Goal: Information Seeking & Learning: Compare options

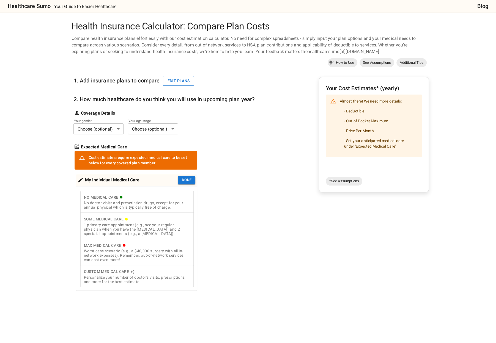
click at [173, 78] on button "Edit plans" at bounding box center [178, 81] width 31 height 10
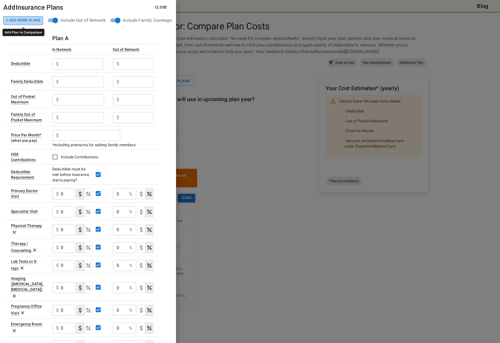
click at [26, 20] on button "+ Add More Plans" at bounding box center [23, 20] width 40 height 9
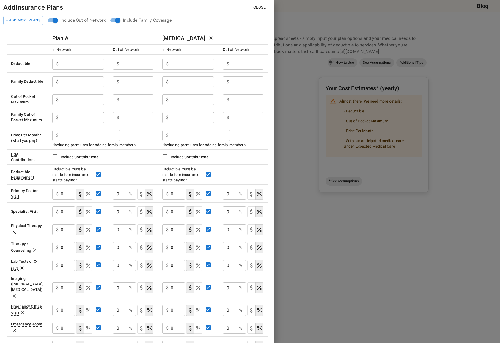
click at [78, 134] on input "text" at bounding box center [90, 135] width 59 height 11
paste input "642"
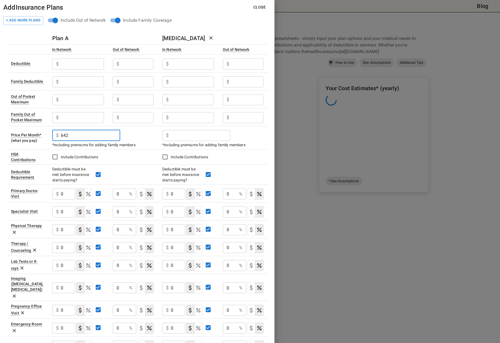
type input "642"
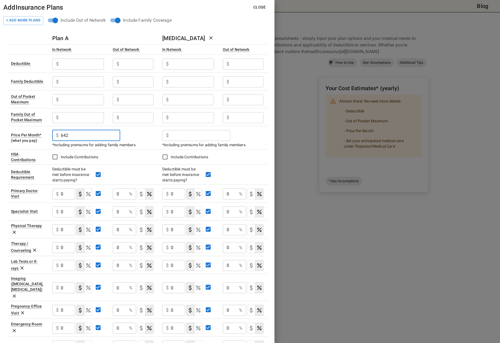
click at [203, 137] on input "text" at bounding box center [200, 135] width 59 height 11
paste input "810"
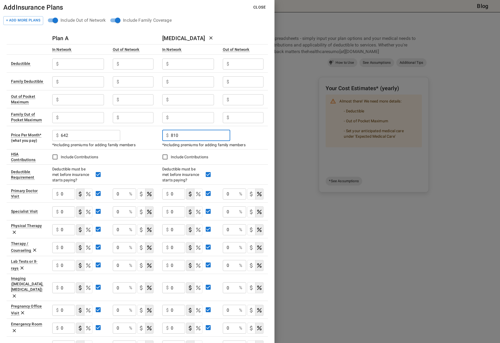
type input "810"
click at [82, 65] on input "text" at bounding box center [82, 64] width 43 height 11
click at [77, 80] on input "text" at bounding box center [82, 81] width 43 height 11
paste input "1,500"
type input "1,500"
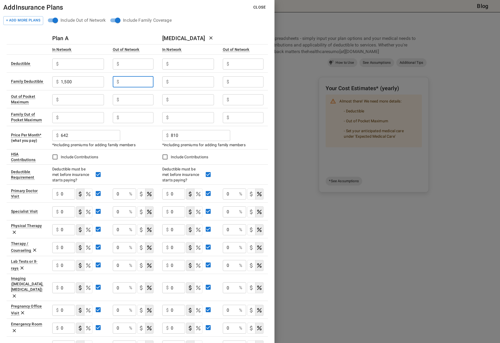
click at [130, 82] on input "text" at bounding box center [137, 81] width 32 height 11
click at [199, 83] on input "text" at bounding box center [192, 81] width 43 height 11
paste input "3,600"
type input "3,600"
click at [79, 57] on div "$ ​" at bounding box center [78, 63] width 52 height 14
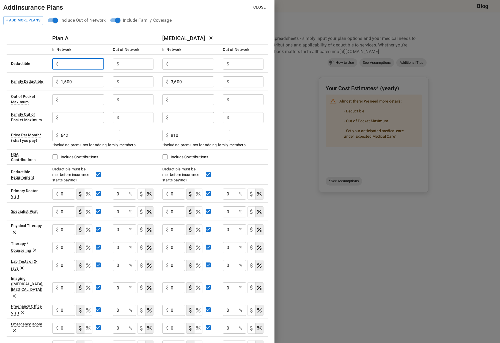
click at [77, 67] on input "text" at bounding box center [82, 64] width 43 height 11
type input "750"
click at [204, 65] on input "text" at bounding box center [192, 64] width 43 height 11
type input "1800"
click at [91, 101] on input "text" at bounding box center [82, 99] width 43 height 11
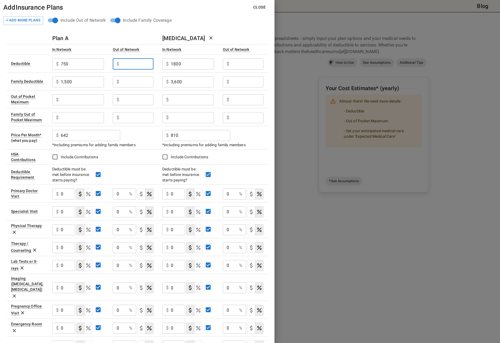
click at [135, 62] on input "text" at bounding box center [137, 64] width 32 height 11
type input "4000"
click at [128, 83] on input "text" at bounding box center [137, 81] width 32 height 11
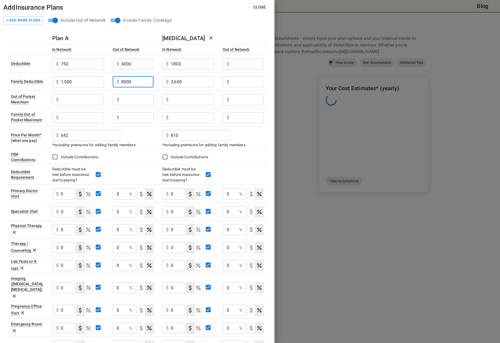
type input "8000"
click at [248, 60] on input "text" at bounding box center [247, 64] width 32 height 11
type input "2500"
click at [245, 84] on input "text" at bounding box center [247, 81] width 32 height 11
type input "5000"
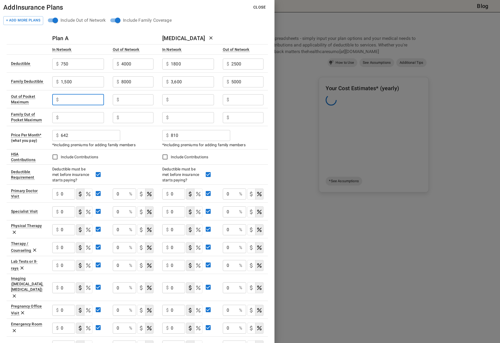
drag, startPoint x: 77, startPoint y: 97, endPoint x: 82, endPoint y: 98, distance: 5.6
click at [77, 97] on input "text" at bounding box center [82, 99] width 43 height 11
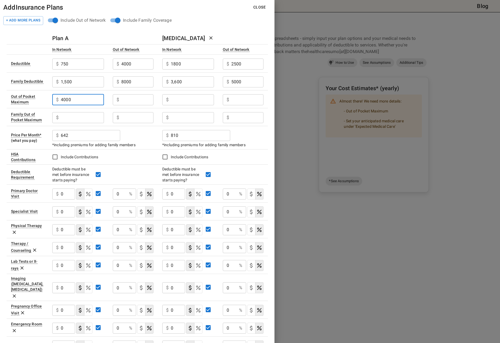
type input "4000"
click at [75, 117] on input "text" at bounding box center [82, 117] width 43 height 11
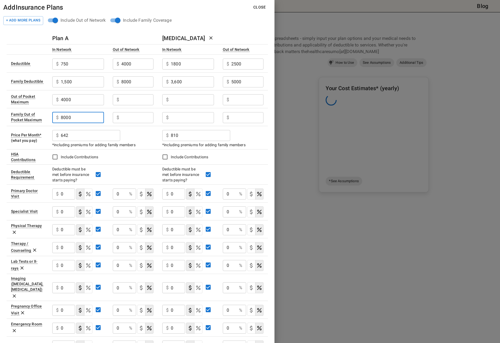
type input "8000"
click at [70, 98] on input "4000" at bounding box center [82, 99] width 43 height 11
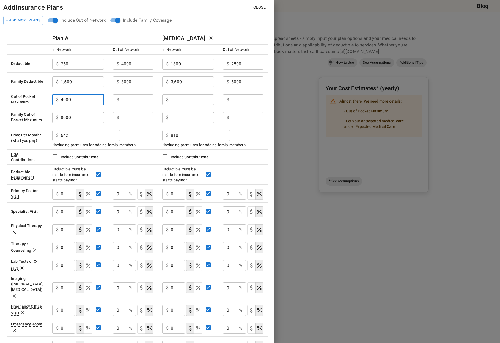
click at [71, 98] on input "4000" at bounding box center [82, 99] width 43 height 11
click at [73, 100] on input "4000" at bounding box center [82, 99] width 43 height 11
click at [72, 100] on input "4000" at bounding box center [82, 99] width 43 height 11
click at [175, 99] on input "text" at bounding box center [192, 99] width 43 height 11
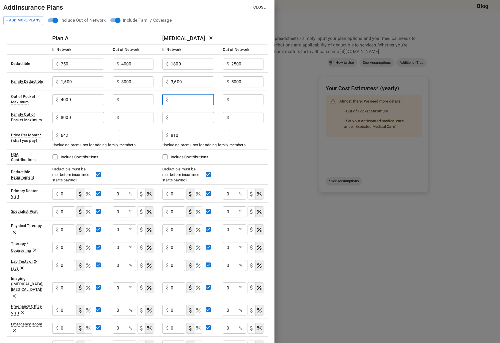
paste input "4000"
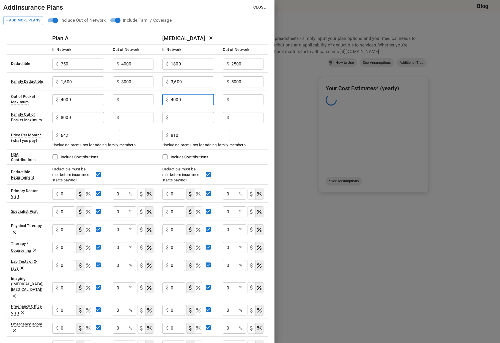
type input "4000"
click at [62, 116] on input "8000" at bounding box center [82, 117] width 43 height 11
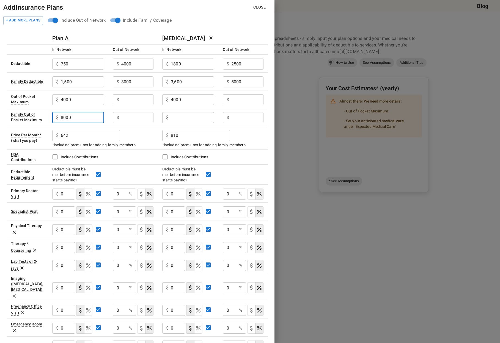
click at [62, 116] on input "8000" at bounding box center [82, 117] width 43 height 11
click at [189, 119] on input "text" at bounding box center [192, 117] width 43 height 11
paste input "8000"
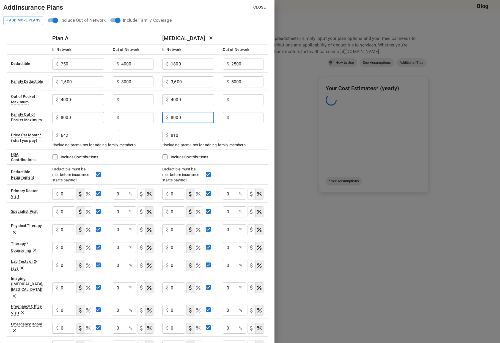
type input "8000"
click at [130, 99] on input "text" at bounding box center [137, 99] width 32 height 11
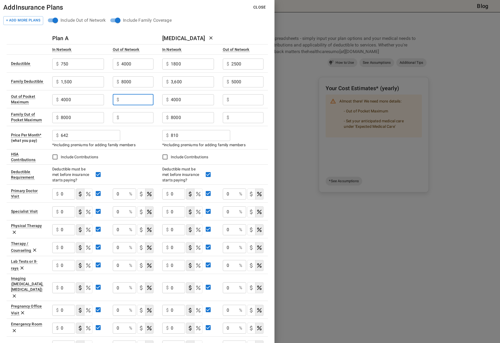
paste input "8000"
type input "8000"
click at [236, 99] on input "text" at bounding box center [247, 99] width 32 height 11
paste input "8000"
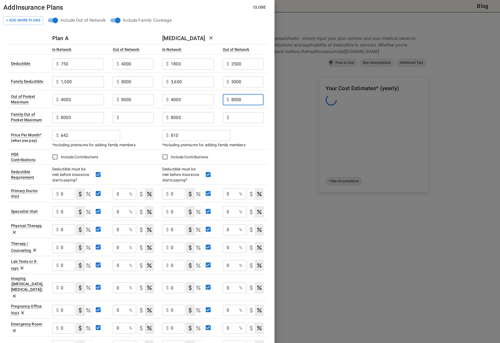
type input "8000"
click at [118, 120] on p "$" at bounding box center [118, 117] width 2 height 7
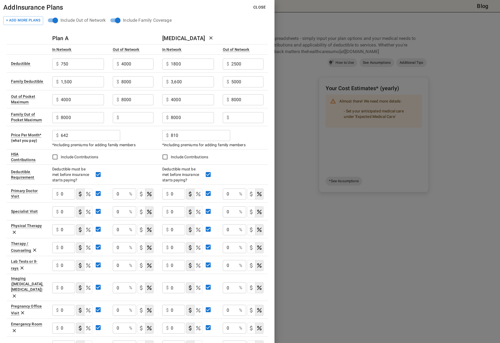
click at [122, 117] on input "text" at bounding box center [137, 117] width 32 height 11
click at [127, 118] on input "160000" at bounding box center [137, 117] width 32 height 11
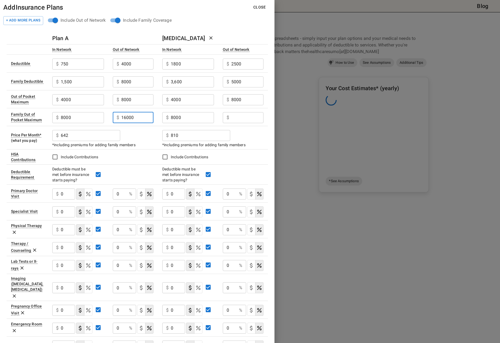
click at [142, 118] on input "16000" at bounding box center [137, 117] width 32 height 11
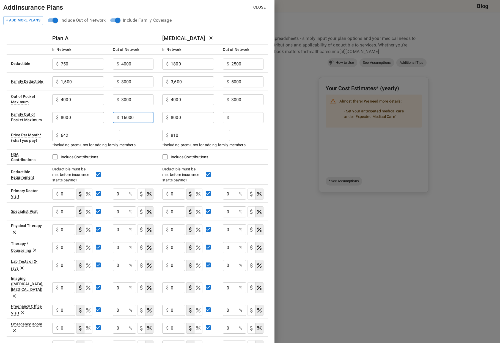
type input "16000"
click at [237, 118] on input "text" at bounding box center [247, 117] width 32 height 11
paste input "16000"
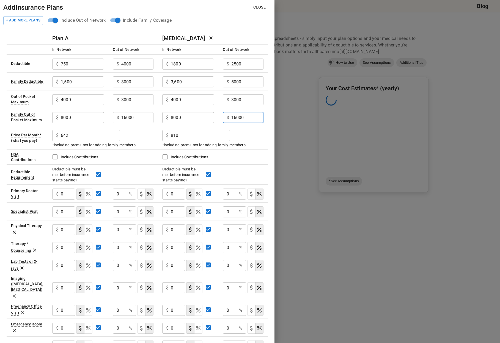
type input "16000"
click at [250, 140] on div "$ 810 ​" at bounding box center [212, 135] width 101 height 14
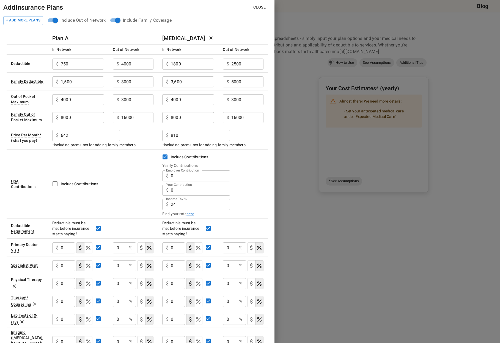
click at [170, 187] on div "$ 0 Your Contribution" at bounding box center [196, 190] width 68 height 11
click at [173, 190] on input "0" at bounding box center [200, 190] width 59 height 11
type input "2640"
click at [253, 160] on label "Include Contributions" at bounding box center [209, 157] width 100 height 12
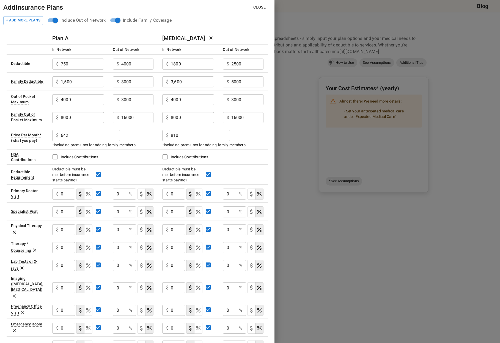
click at [253, 150] on td "Include Contributions" at bounding box center [213, 156] width 110 height 15
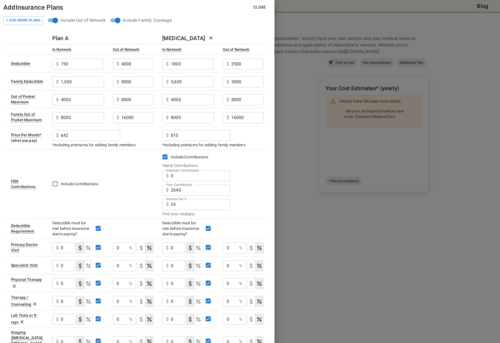
click at [239, 175] on div "Employer Contribution $ 0 Employer Contribution" at bounding box center [212, 175] width 101 height 14
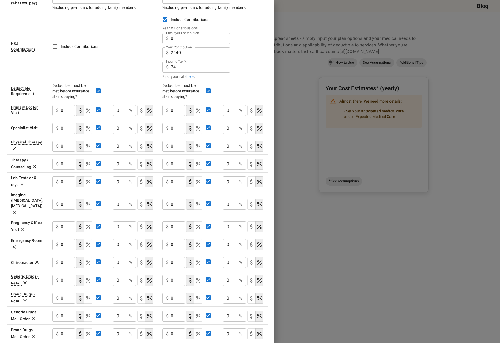
scroll to position [186, 0]
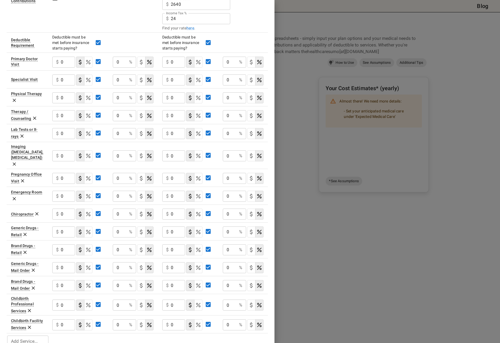
drag, startPoint x: 61, startPoint y: 59, endPoint x: 67, endPoint y: 61, distance: 6.1
click at [61, 59] on input "0" at bounding box center [68, 62] width 14 height 11
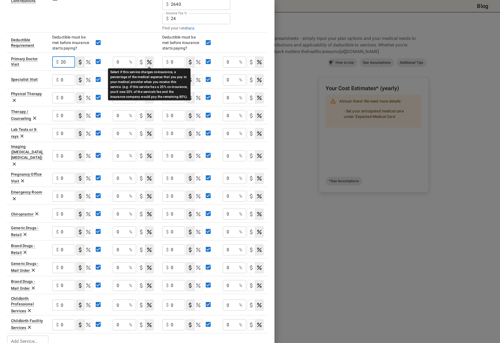
type input "20"
click at [147, 62] on icon "Select if this service charges coinsurance, a percentage of the medical expense…" at bounding box center [149, 62] width 7 height 7
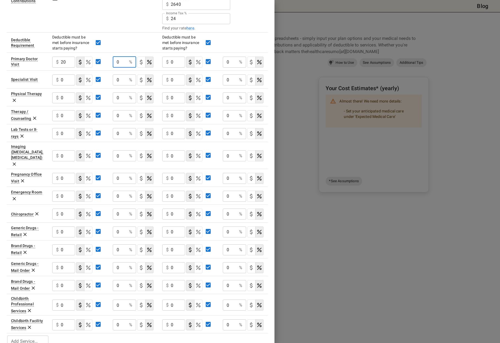
click at [114, 62] on input "0" at bounding box center [120, 62] width 14 height 11
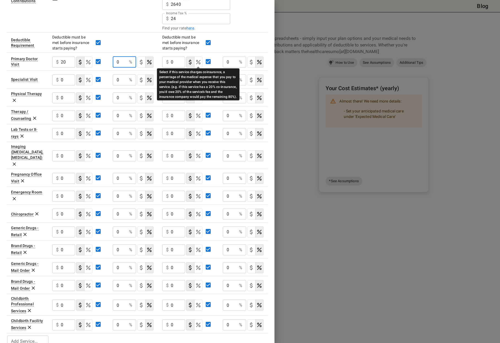
click at [201, 60] on icon "Select if this service charges coinsurance, a percentage of the medical expense…" at bounding box center [198, 62] width 7 height 7
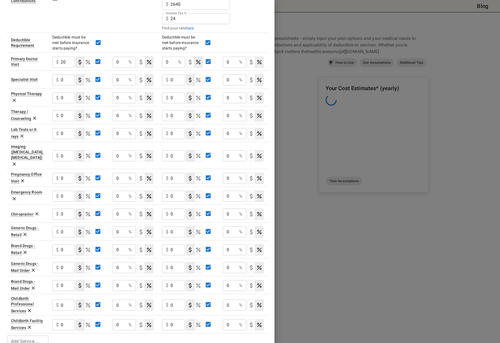
click at [164, 61] on input "0" at bounding box center [169, 62] width 14 height 11
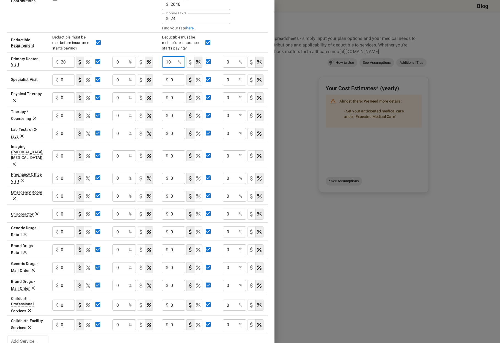
type input "10"
click at [61, 78] on input "0" at bounding box center [68, 79] width 14 height 11
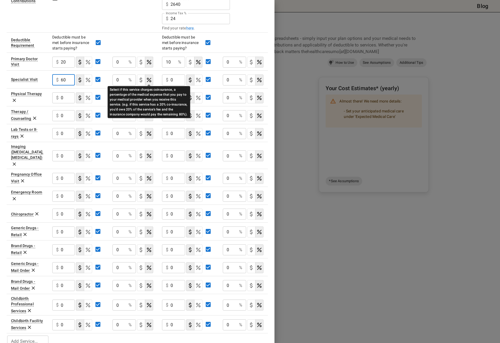
type input "60"
click at [147, 78] on icon "Select if this service charges coinsurance, a percentage of the medical expense…" at bounding box center [149, 80] width 4 height 4
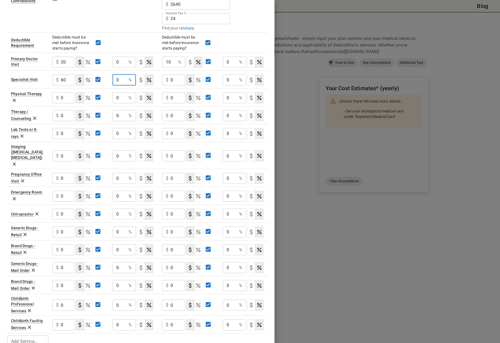
click at [115, 78] on input "0" at bounding box center [119, 79] width 14 height 11
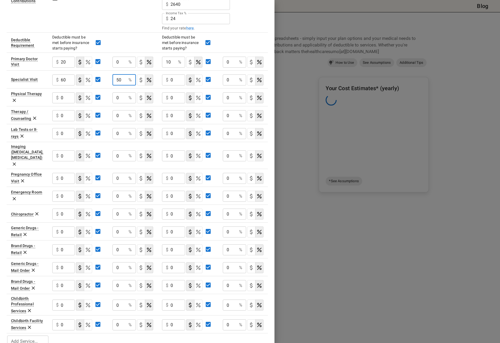
type input "50"
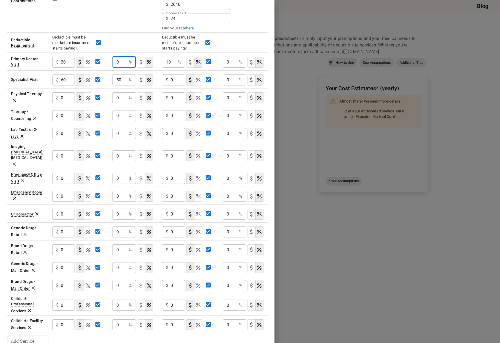
click at [118, 61] on input "0" at bounding box center [119, 62] width 14 height 11
click at [117, 62] on input "0" at bounding box center [119, 62] width 14 height 11
type input "50"
click at [227, 60] on input "0" at bounding box center [230, 62] width 14 height 11
type input "30"
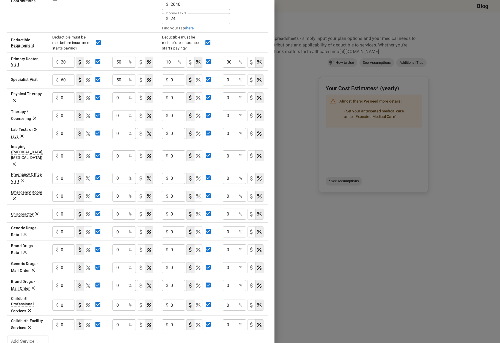
click at [169, 78] on div "$ 0 ​" at bounding box center [173, 79] width 23 height 11
click at [170, 78] on div "$ 0 ​" at bounding box center [173, 79] width 23 height 11
click at [169, 78] on div "$ 0 ​" at bounding box center [173, 79] width 23 height 11
click at [171, 82] on input "0" at bounding box center [177, 79] width 15 height 11
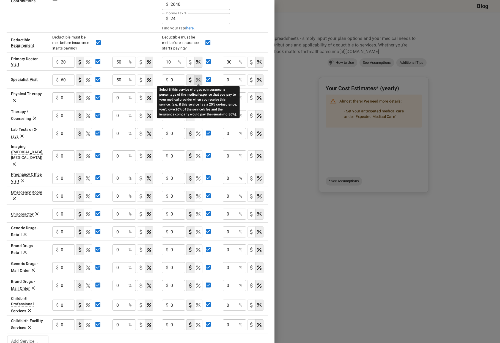
click at [200, 81] on icon "Select if this service charges coinsurance, a percentage of the medical expense…" at bounding box center [198, 80] width 4 height 4
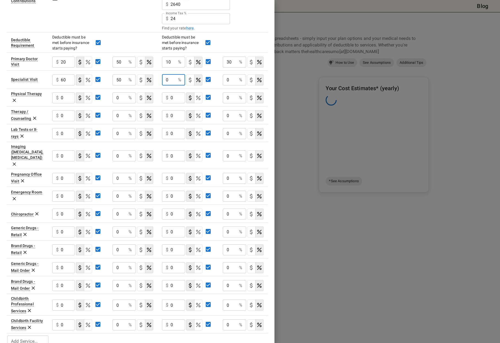
click at [164, 81] on input "0" at bounding box center [169, 79] width 14 height 11
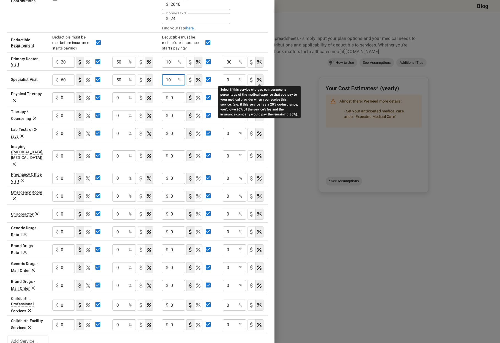
type input "10"
click at [258, 81] on icon "Select if this service charges coinsurance, a percentage of the medical expense…" at bounding box center [259, 80] width 7 height 7
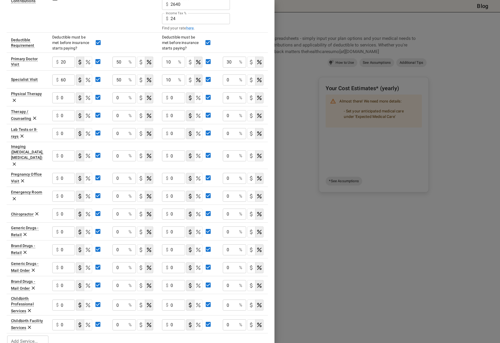
click at [227, 79] on input "0" at bounding box center [230, 79] width 14 height 11
type input "30"
click at [61, 191] on input "0" at bounding box center [68, 196] width 14 height 11
type input "450"
click at [115, 191] on input "0" at bounding box center [119, 196] width 14 height 11
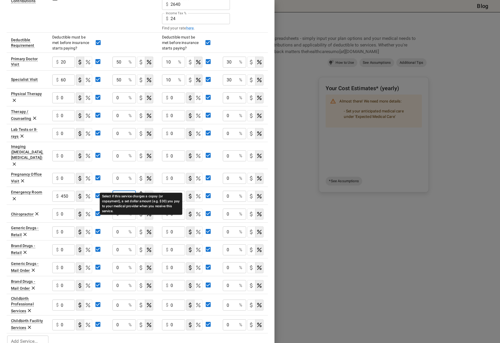
click at [140, 194] on icon "Select if this service charges a copay (or copayment), a set dollar amount (e.g…" at bounding box center [140, 196] width 3 height 5
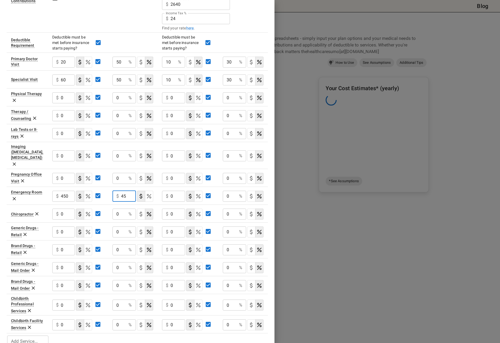
click at [128, 191] on input "45" at bounding box center [128, 196] width 15 height 11
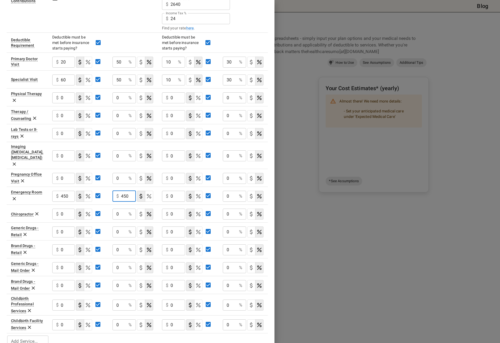
type input "450"
click at [169, 191] on div "$ 0 ​" at bounding box center [173, 196] width 23 height 11
click at [200, 191] on button "coinsurance" at bounding box center [198, 196] width 8 height 11
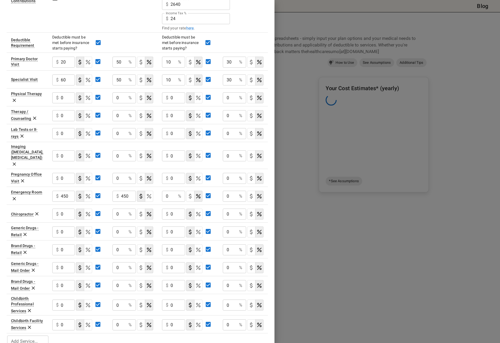
click at [171, 191] on input "0" at bounding box center [169, 196] width 14 height 11
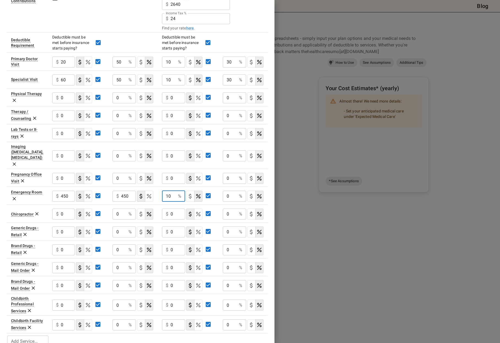
type input "10"
drag, startPoint x: 225, startPoint y: 186, endPoint x: 228, endPoint y: 189, distance: 4.3
click at [225, 191] on input "0" at bounding box center [230, 196] width 14 height 11
type input "10"
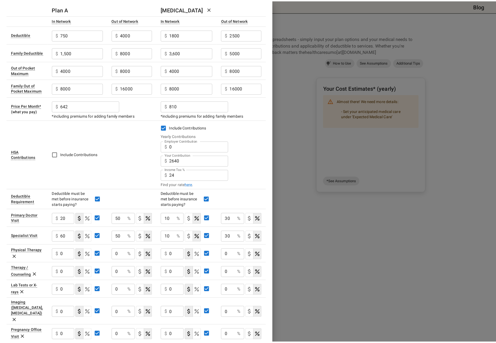
scroll to position [0, 0]
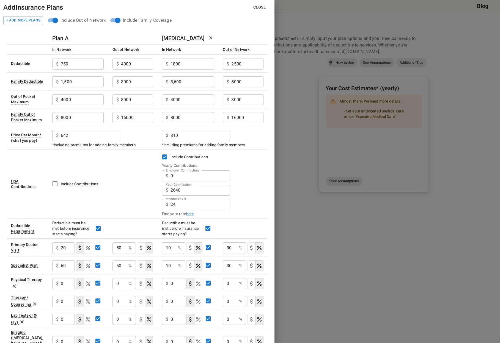
click at [244, 192] on div "Your Contribution $ 2640 Your Contribution" at bounding box center [213, 190] width 102 height 14
click at [261, 7] on button "Close" at bounding box center [259, 7] width 21 height 10
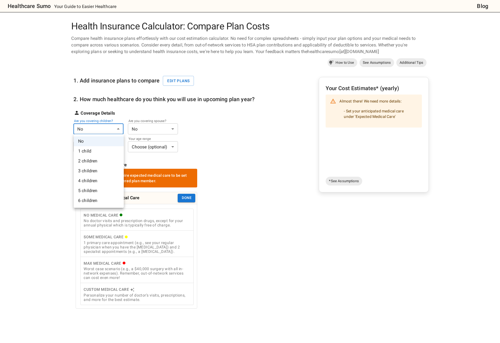
click at [105, 131] on body "Healthcare Sumo Your Guide to Easier Healthcare Blog Health Insurance Calculato…" at bounding box center [250, 264] width 500 height 529
click at [92, 161] on li "2 children" at bounding box center [99, 161] width 50 height 10
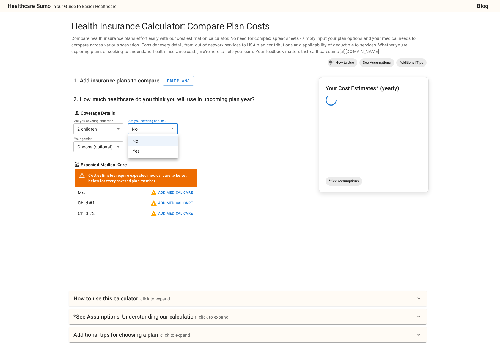
click at [151, 128] on body "Healthcare Sumo Your Guide to Easier Healthcare Blog Health Insurance Calculato…" at bounding box center [250, 221] width 500 height 443
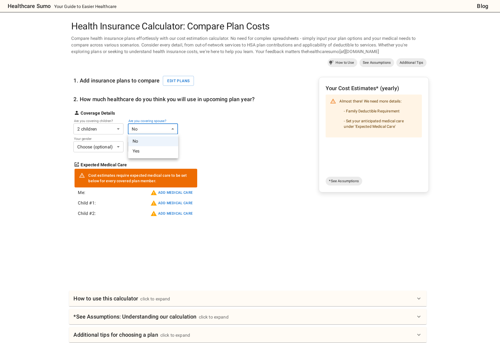
click at [145, 150] on li "Yes" at bounding box center [153, 151] width 50 height 10
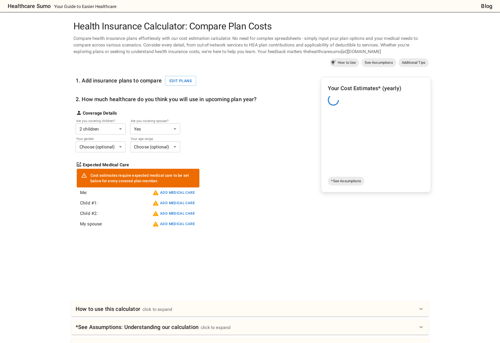
click at [109, 145] on body "Healthcare Sumo Your Guide to Easier Healthcare Blog Health Insurance Calculato…" at bounding box center [250, 227] width 500 height 454
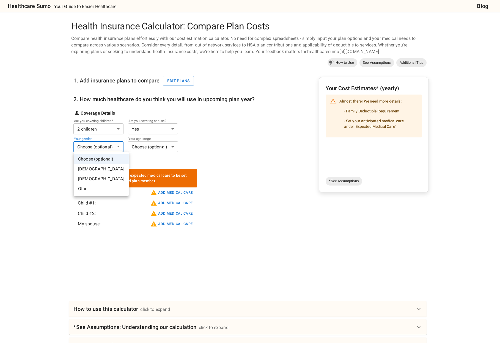
click at [96, 170] on li "Male" at bounding box center [101, 169] width 55 height 10
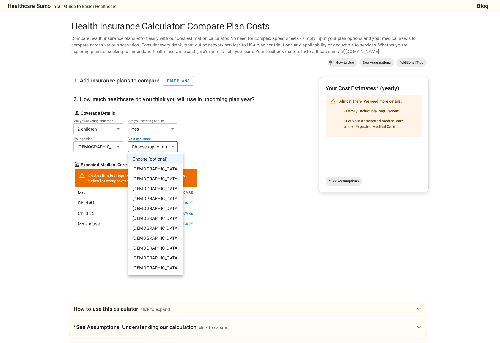
click at [164, 146] on body "Healthcare Sumo Your Guide to Easier Healthcare Blog Health Insurance Calculato…" at bounding box center [250, 227] width 500 height 454
click at [142, 247] on li "55-60 years old" at bounding box center [155, 248] width 55 height 10
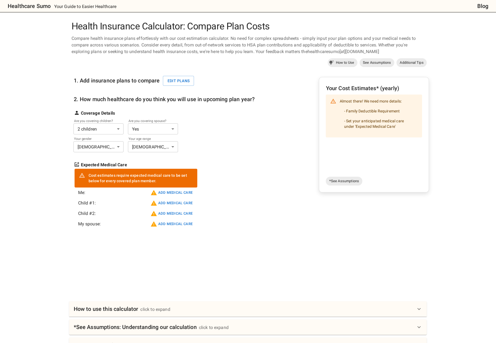
click at [237, 186] on div "1. Add insurance plans to compare Edit plans 2. How much healthcare do you thin…" at bounding box center [163, 151] width 181 height 165
click at [184, 194] on button "Add medical care" at bounding box center [171, 192] width 45 height 9
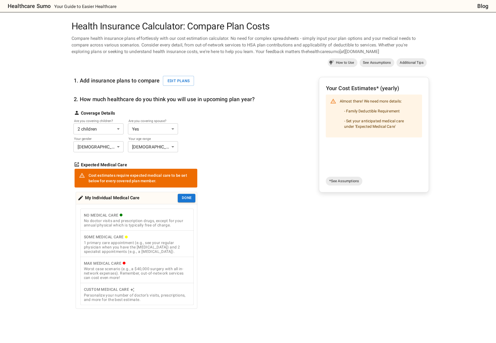
click at [145, 251] on div "1 primary care appointment (e.g., see your regular physician when you have the …" at bounding box center [137, 247] width 107 height 13
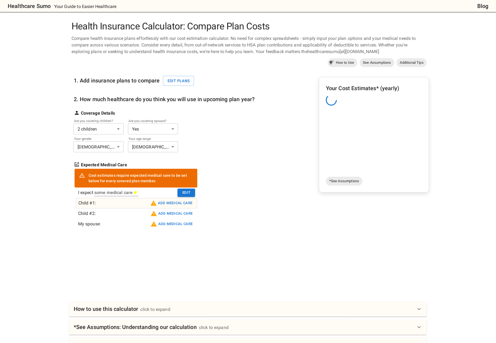
click at [170, 203] on button "Add medical care" at bounding box center [171, 203] width 45 height 9
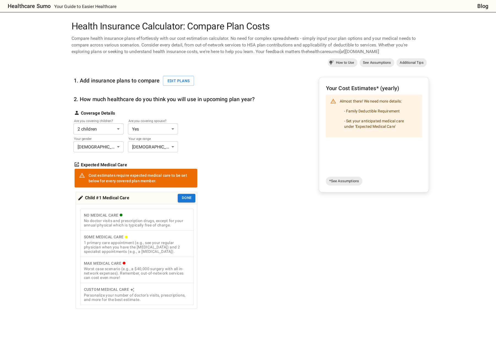
click at [141, 253] on div "1 primary care appointment (e.g., see your regular physician when you have the …" at bounding box center [137, 247] width 107 height 13
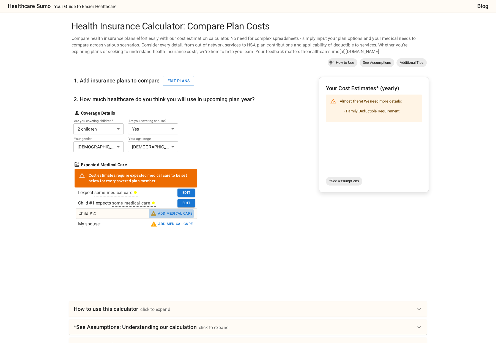
click at [176, 215] on button "Add medical care" at bounding box center [171, 213] width 45 height 9
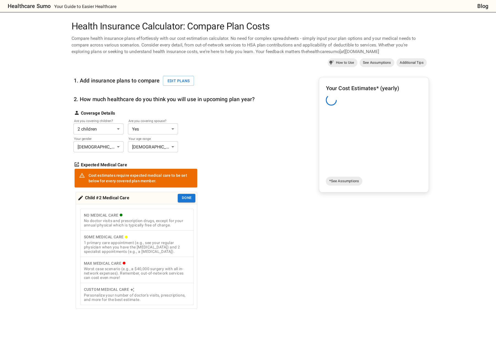
click at [159, 248] on div "1 primary care appointment (e.g., see your regular physician when you have the …" at bounding box center [137, 247] width 107 height 13
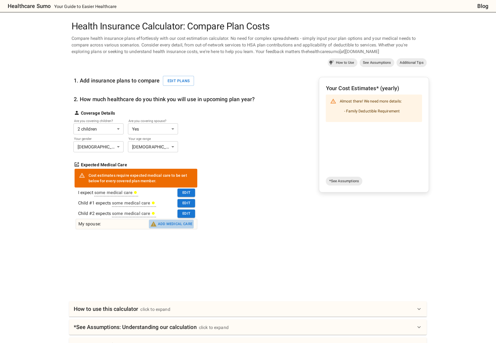
click at [178, 224] on button "Add medical care" at bounding box center [171, 224] width 45 height 9
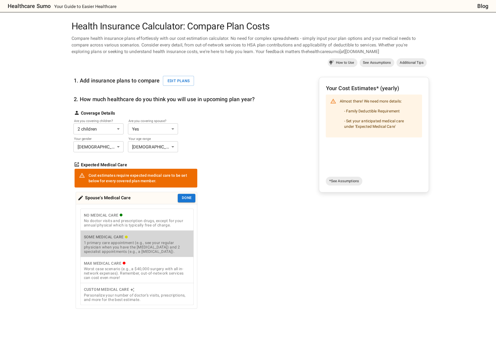
click at [158, 247] on div "1 primary care appointment (e.g., see your regular physician when you have the …" at bounding box center [137, 247] width 107 height 13
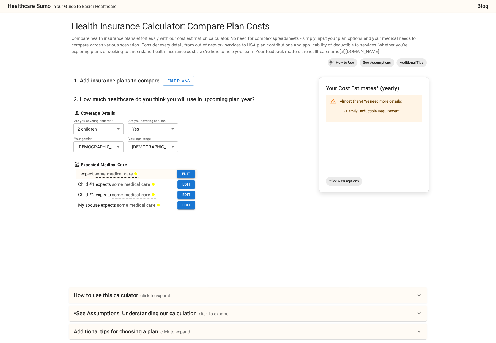
click at [186, 173] on button "Edit" at bounding box center [186, 174] width 18 height 9
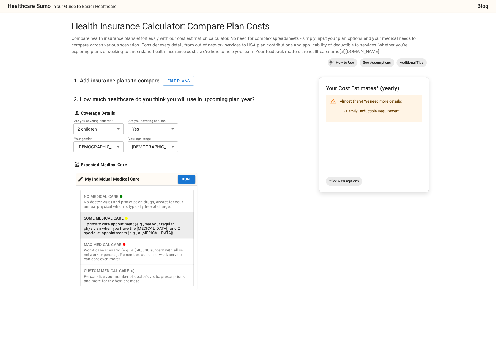
click at [233, 249] on div "1. Add insurance plans to compare Edit plans 2. How much healthcare do you thin…" at bounding box center [163, 179] width 181 height 221
click at [232, 230] on div "1. Add insurance plans to compare Edit plans 2. How much healthcare do you thin…" at bounding box center [163, 179] width 181 height 221
click at [195, 180] on button "Done" at bounding box center [187, 179] width 18 height 9
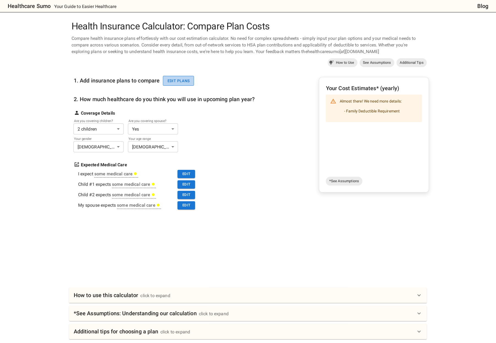
click at [190, 84] on button "Edit plans" at bounding box center [178, 81] width 31 height 10
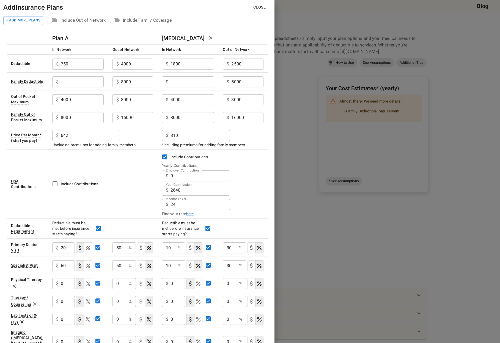
click at [81, 83] on input "Employer Contribution" at bounding box center [82, 81] width 43 height 11
type input "1500"
click at [184, 79] on input "Employer Contribution" at bounding box center [192, 81] width 44 height 11
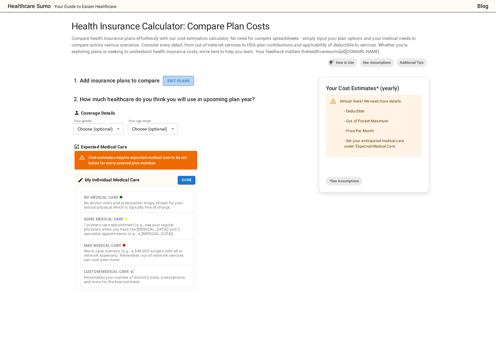
click at [178, 81] on button "Edit plans" at bounding box center [178, 81] width 31 height 10
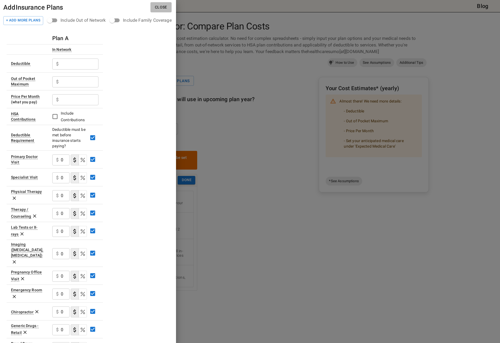
click at [167, 8] on button "Close" at bounding box center [160, 7] width 21 height 10
